Goal: Task Accomplishment & Management: Manage account settings

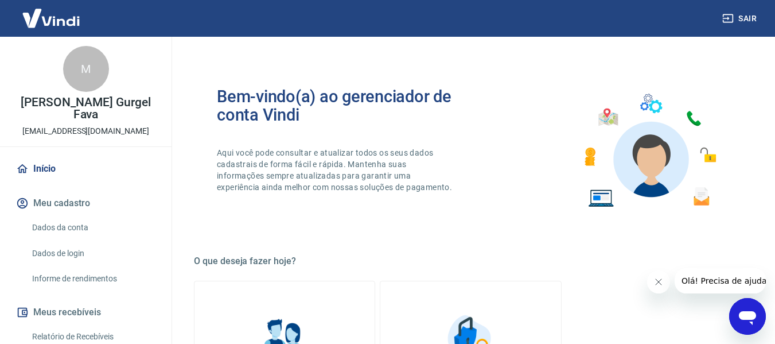
click at [26, 156] on link "Início" at bounding box center [86, 168] width 144 height 25
click at [71, 299] on button "Meus recebíveis" at bounding box center [86, 311] width 144 height 25
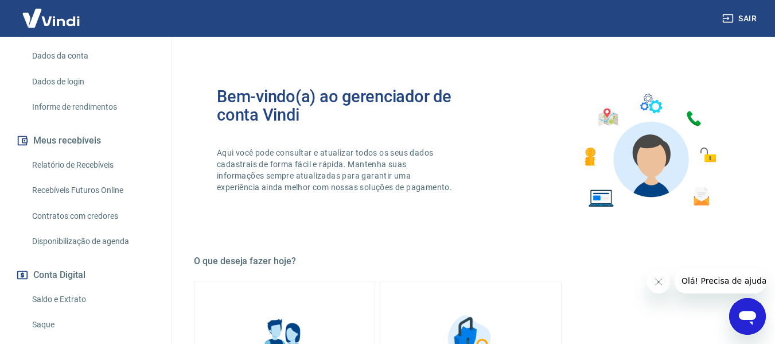
scroll to position [172, 0]
click at [67, 153] on link "Relatório de Recebíveis" at bounding box center [93, 165] width 130 height 24
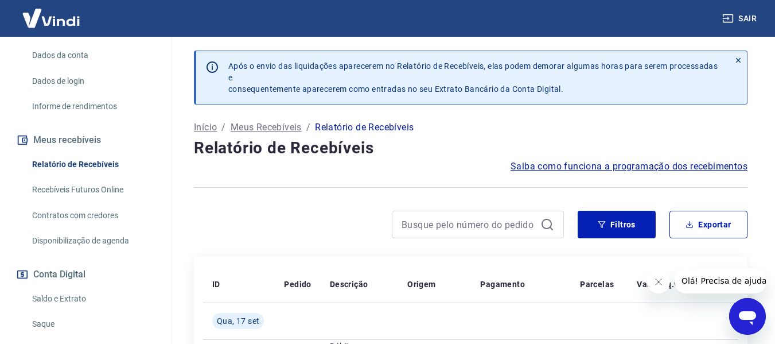
click at [63, 287] on link "Saldo e Extrato" at bounding box center [93, 299] width 130 height 24
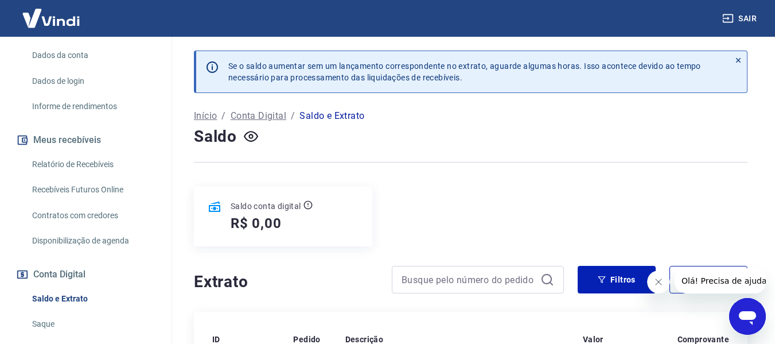
click at [53, 312] on link "Saque" at bounding box center [93, 324] width 130 height 24
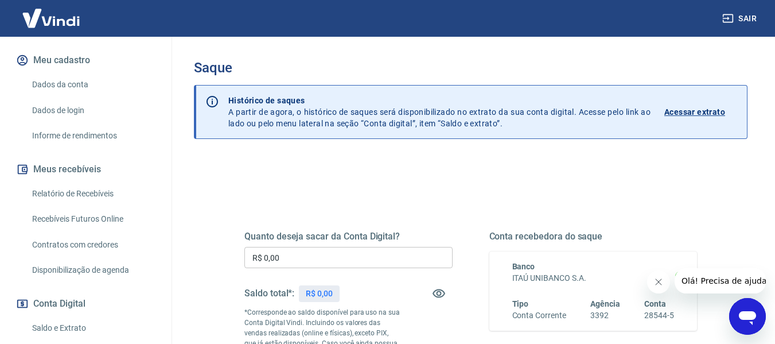
scroll to position [141, 0]
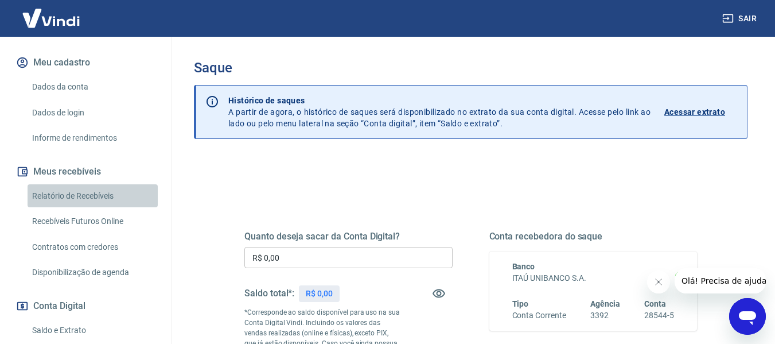
click at [99, 184] on link "Relatório de Recebíveis" at bounding box center [93, 196] width 130 height 24
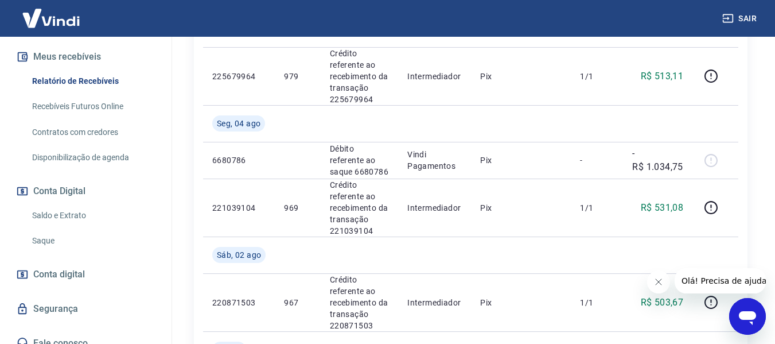
scroll to position [688, 0]
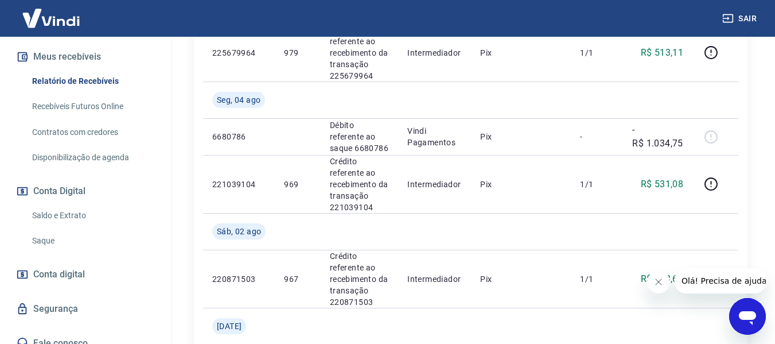
click at [68, 204] on link "Saldo e Extrato" at bounding box center [93, 216] width 130 height 24
